Goal: Task Accomplishment & Management: Use online tool/utility

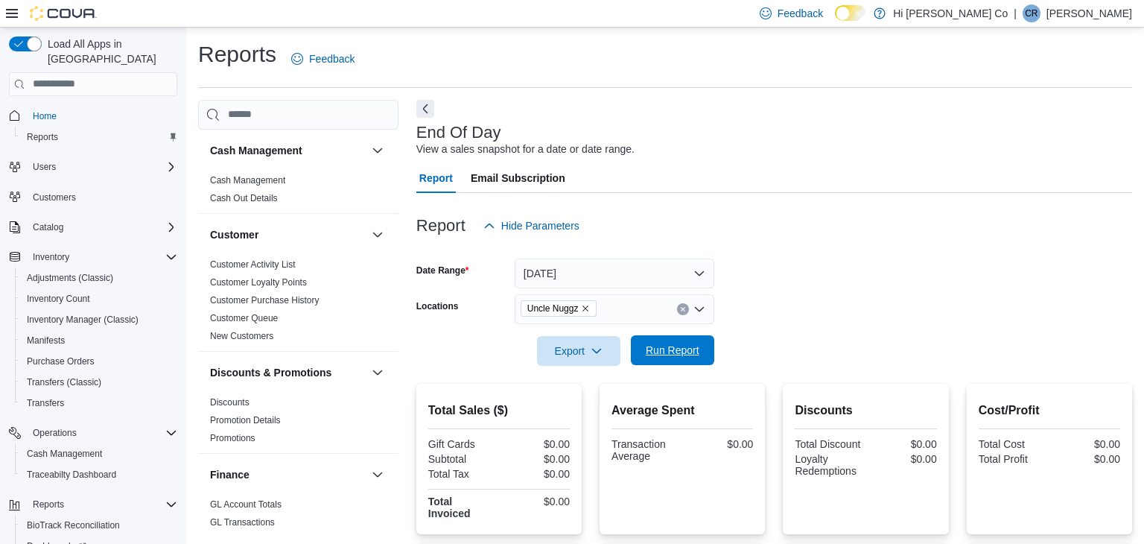
scroll to position [5, 0]
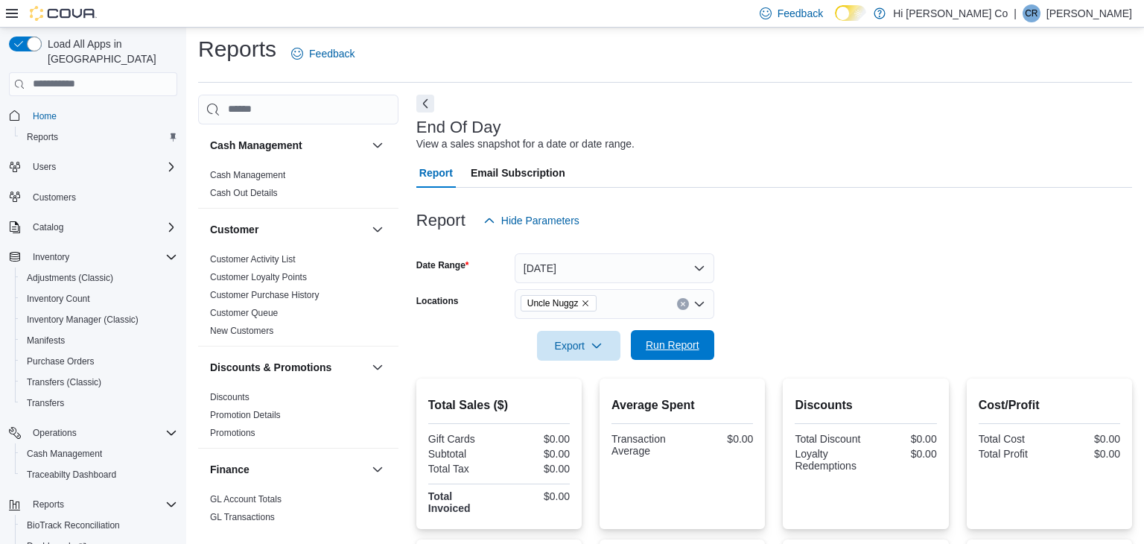
click at [655, 350] on span "Run Report" at bounding box center [673, 344] width 54 height 15
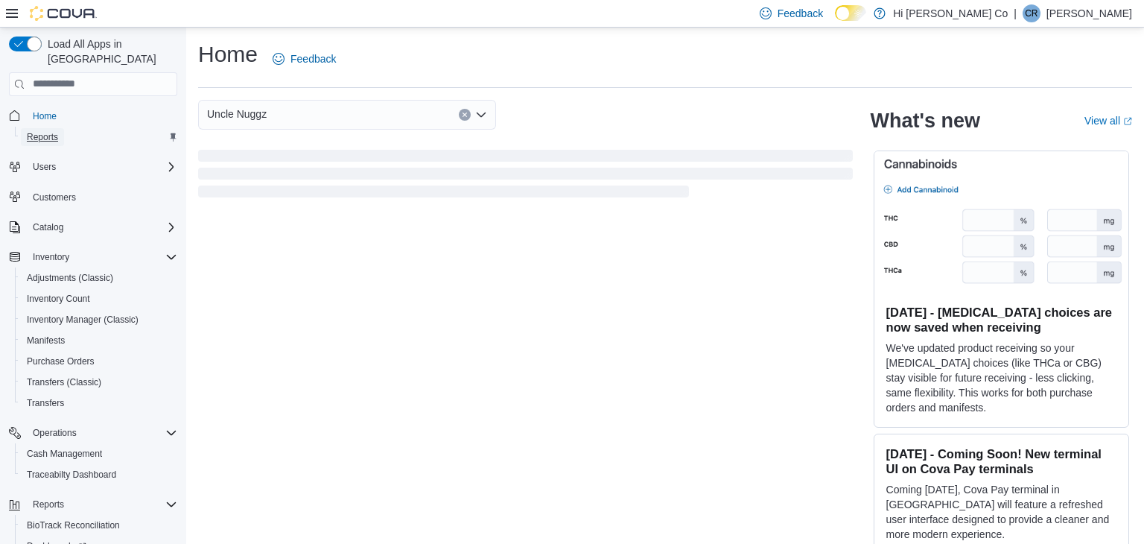
click at [54, 128] on span "Reports" at bounding box center [42, 137] width 31 height 18
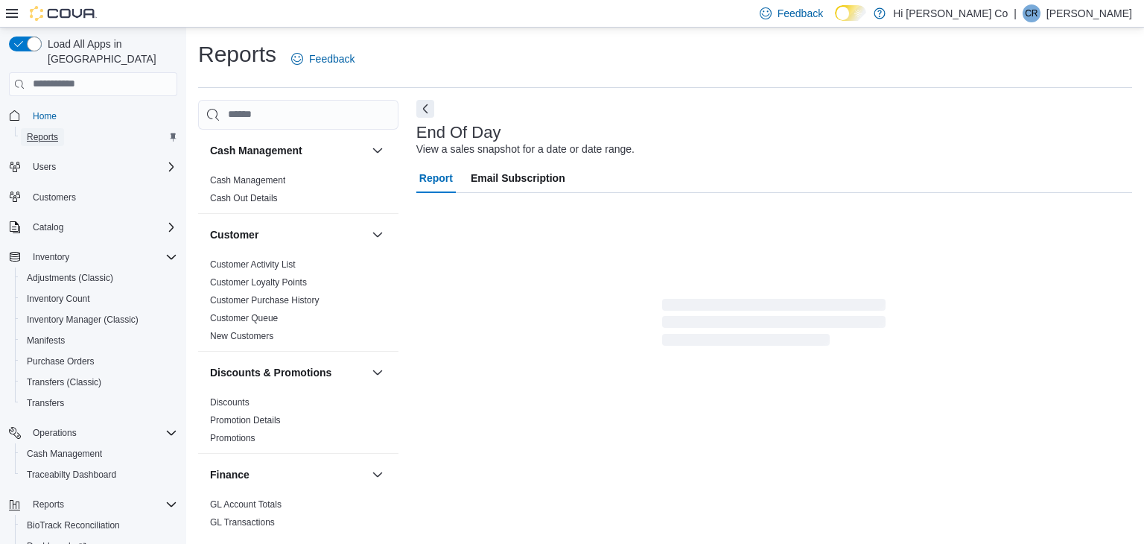
scroll to position [5, 0]
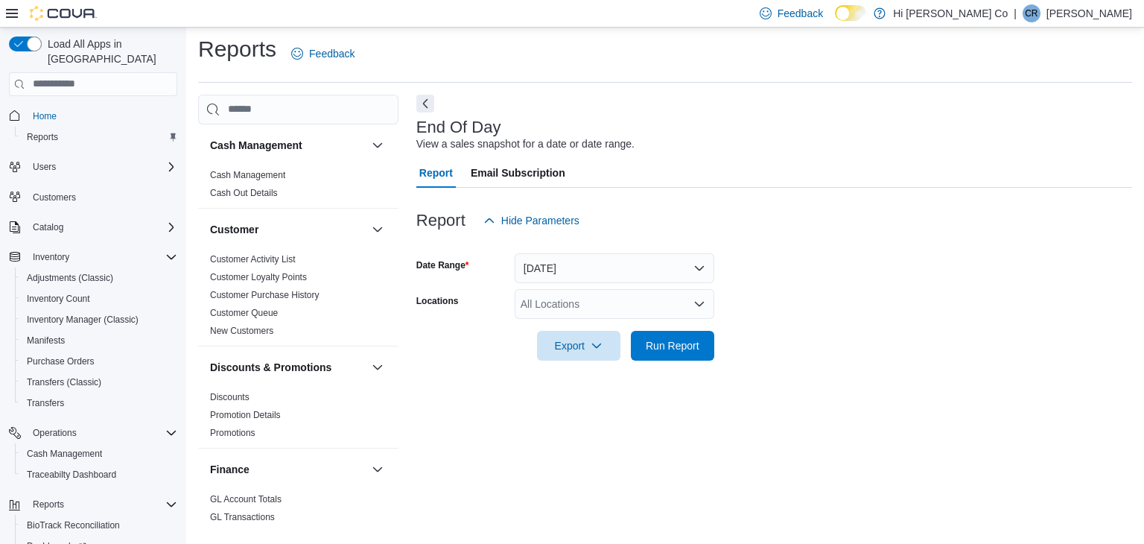
click at [588, 313] on div "All Locations" at bounding box center [615, 304] width 200 height 30
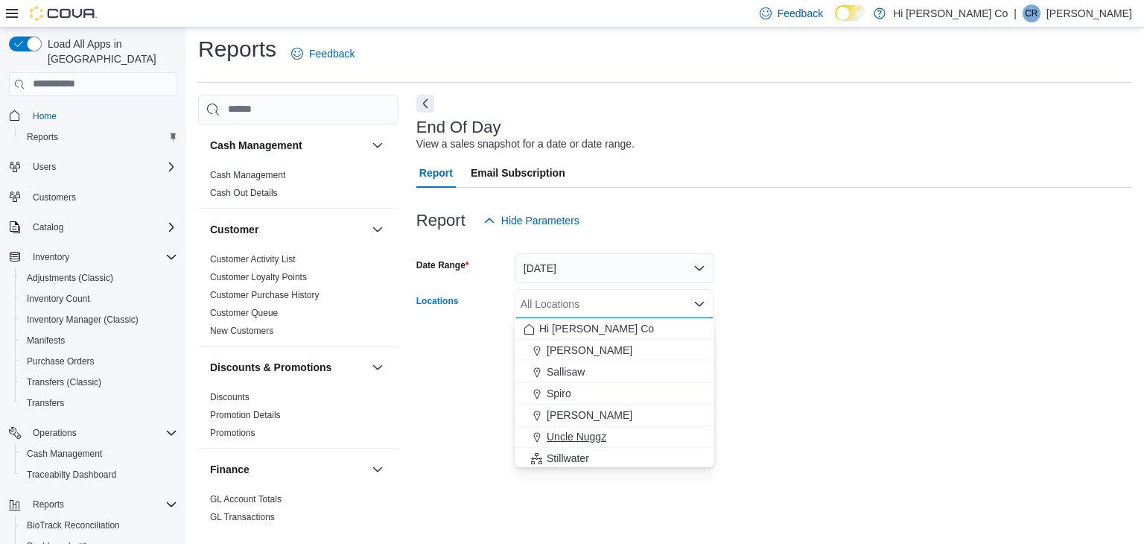
click at [587, 434] on span "Uncle Nuggz" at bounding box center [577, 436] width 60 height 15
click at [732, 387] on div "End Of Day View a sales snapshot for a date or date range. Report Email Subscri…" at bounding box center [774, 314] width 716 height 438
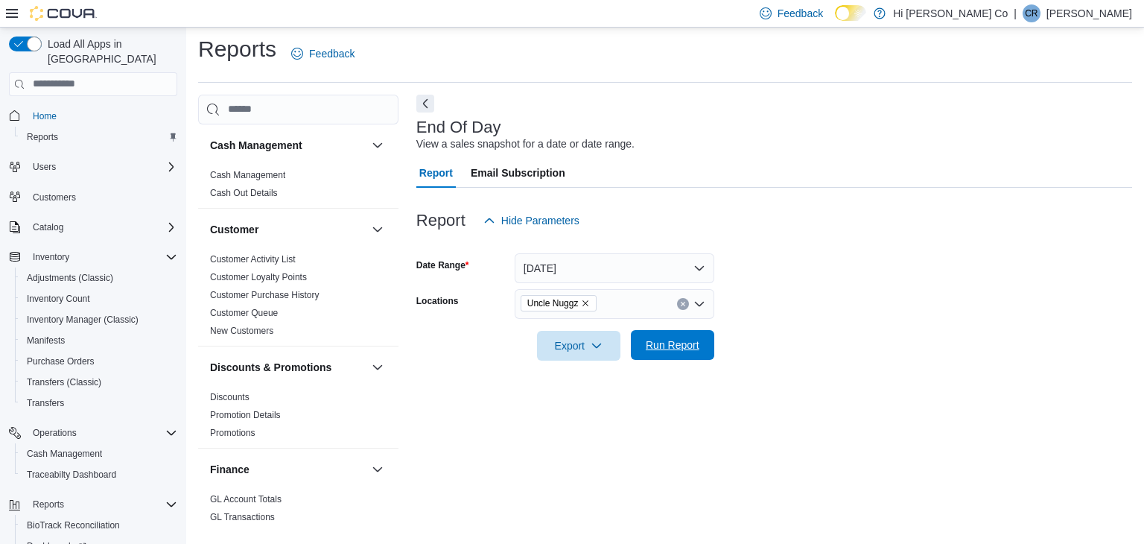
click at [696, 354] on span "Run Report" at bounding box center [673, 345] width 66 height 30
